Goal: Navigation & Orientation: Find specific page/section

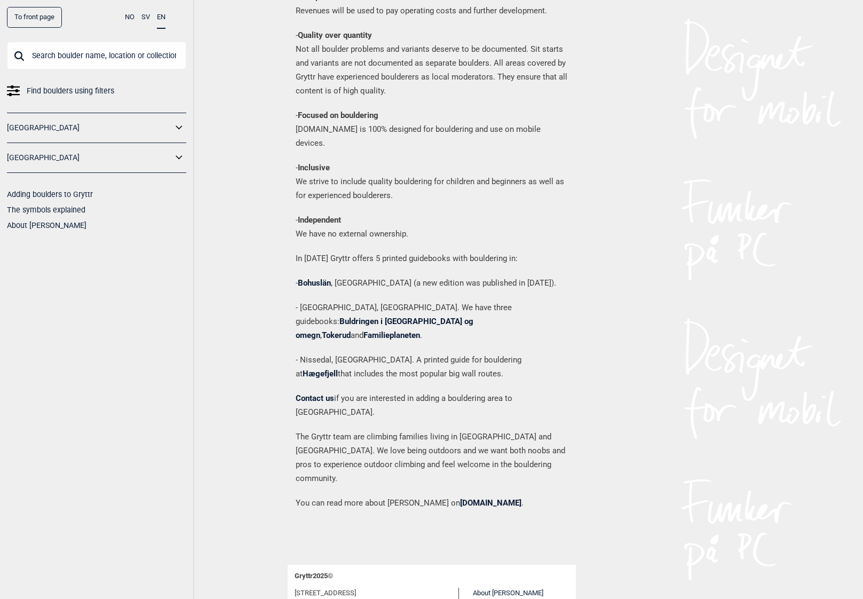
scroll to position [1506, 0]
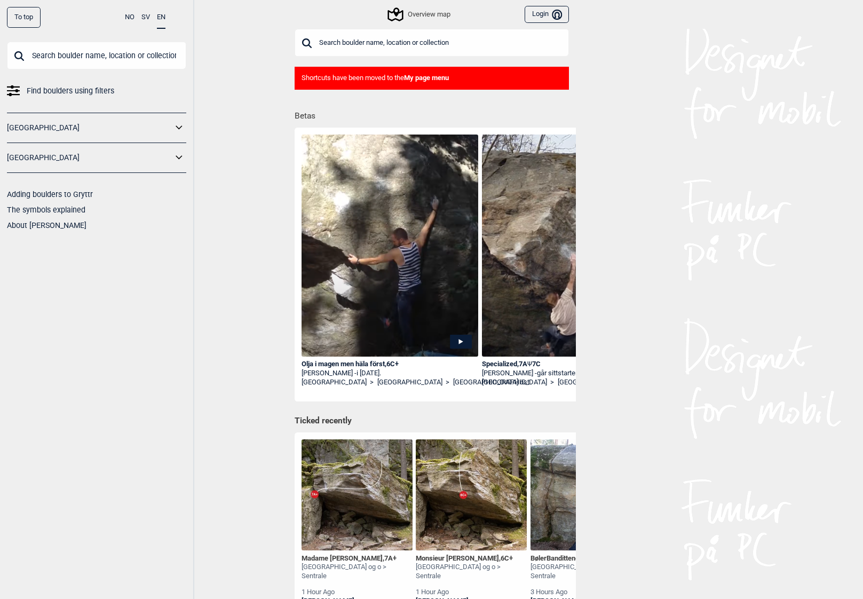
click at [23, 226] on link "About [PERSON_NAME]" at bounding box center [47, 225] width 80 height 9
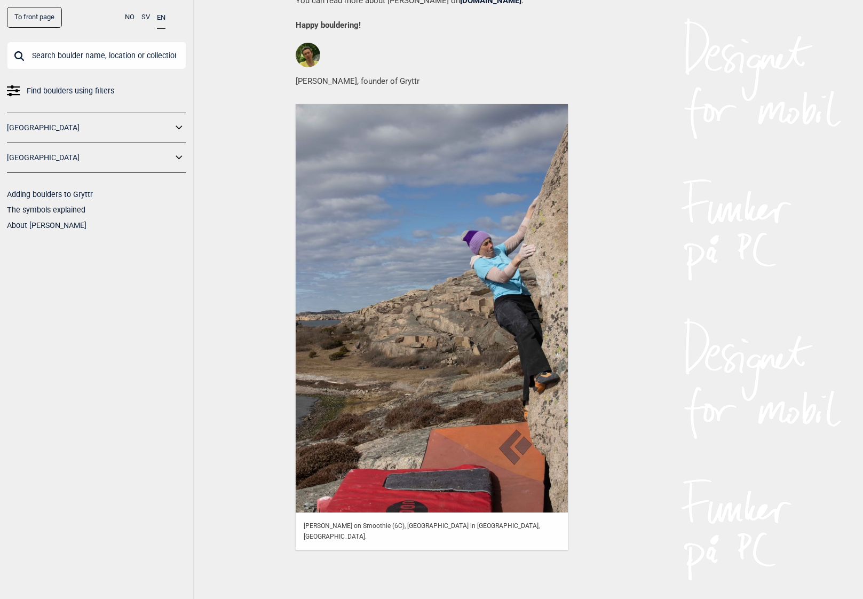
scroll to position [1021, 0]
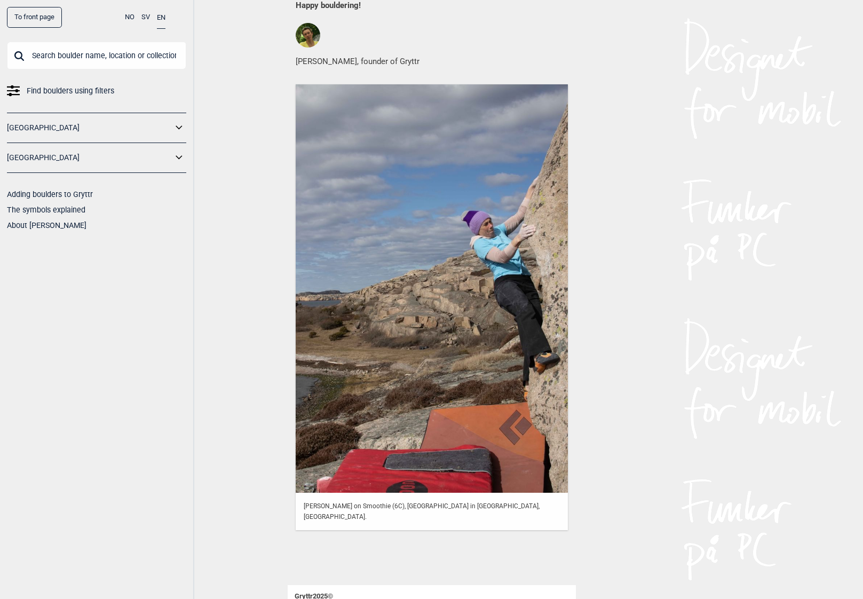
click at [128, 17] on button "NO" at bounding box center [130, 17] width 10 height 21
click at [20, 129] on link "[GEOGRAPHIC_DATA]" at bounding box center [89, 127] width 165 height 15
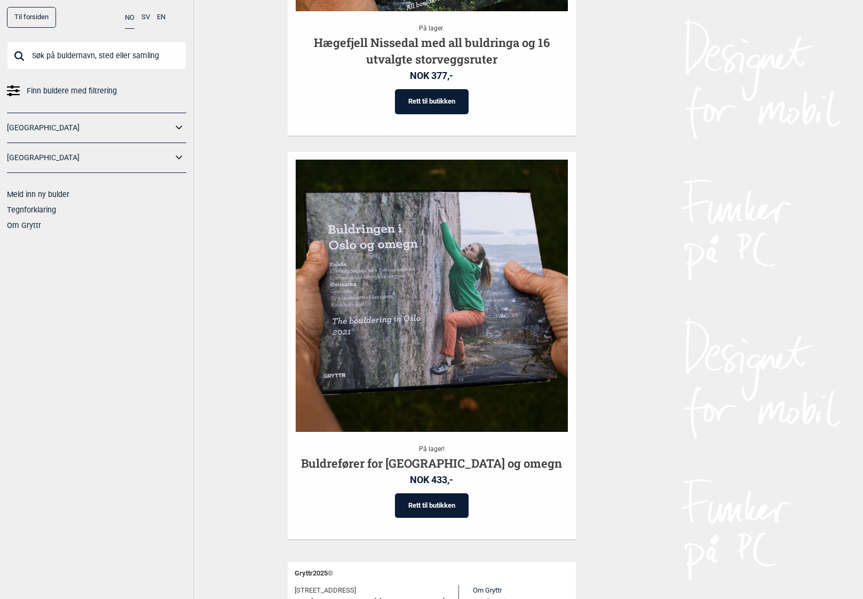
scroll to position [2042, 0]
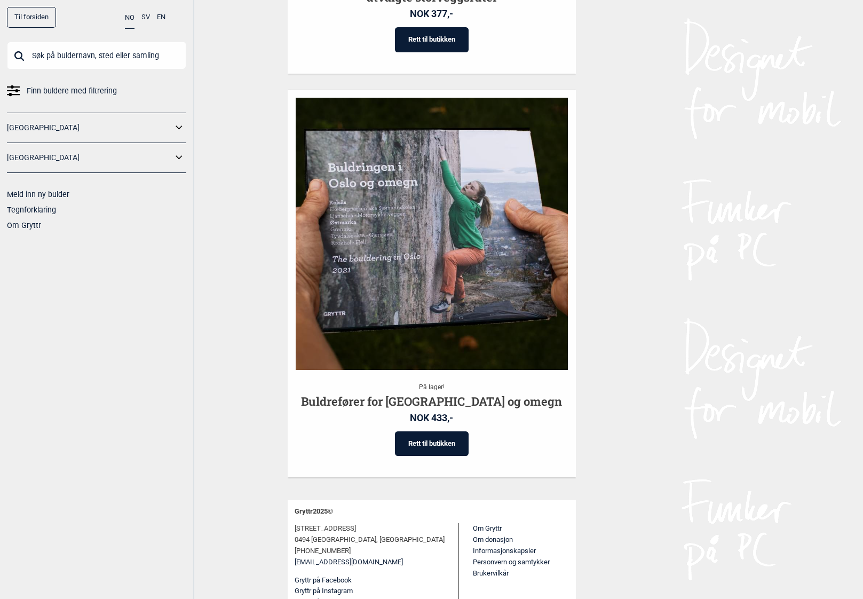
click at [30, 17] on link "Til forsiden" at bounding box center [31, 17] width 49 height 21
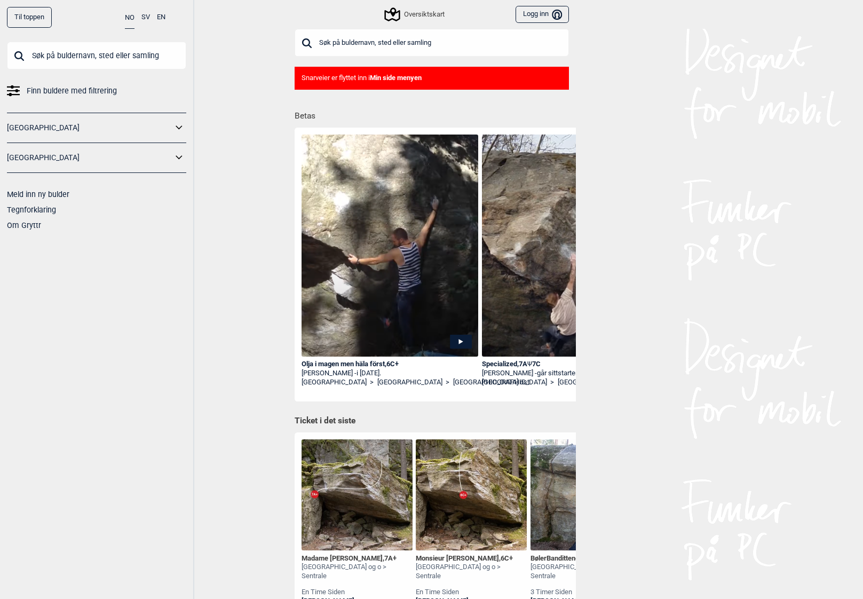
click at [21, 225] on link "Om Gryttr" at bounding box center [24, 225] width 34 height 9
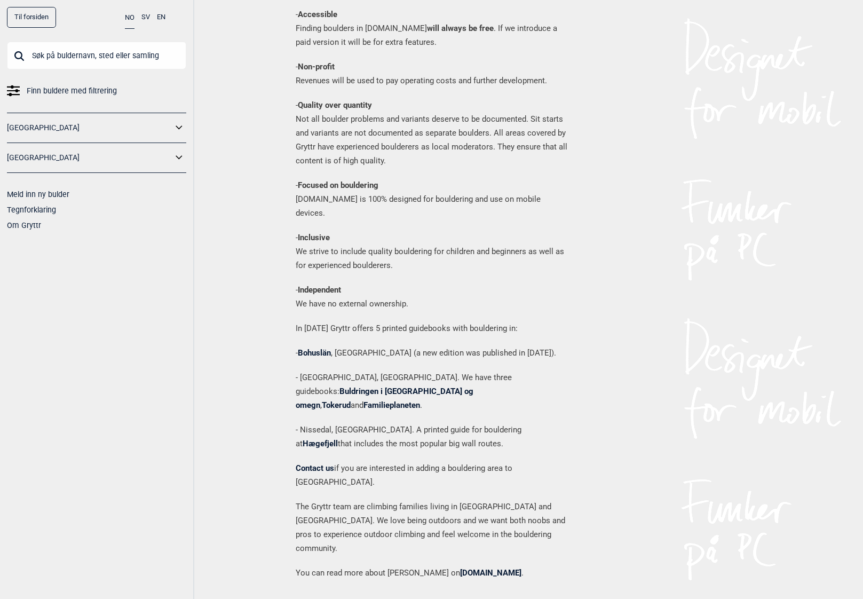
scroll to position [1506, 0]
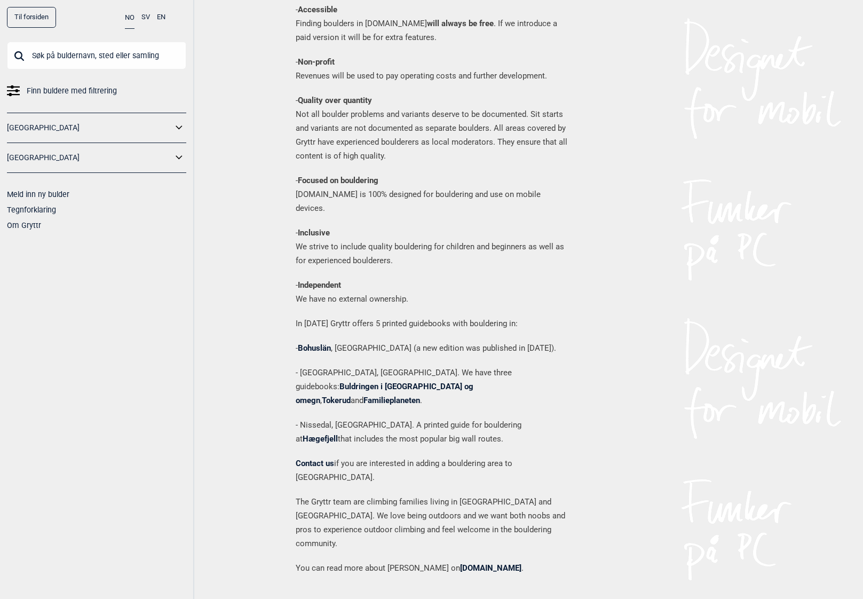
click at [460, 563] on link "[DOMAIN_NAME]" at bounding box center [490, 568] width 61 height 10
